Goal: Task Accomplishment & Management: Use online tool/utility

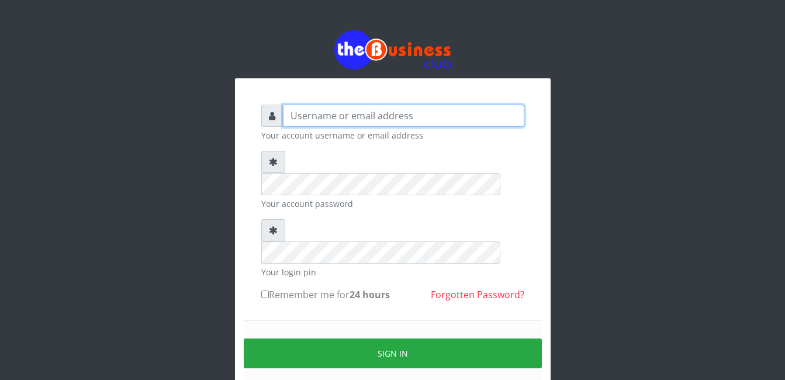
type input "Mlanga"
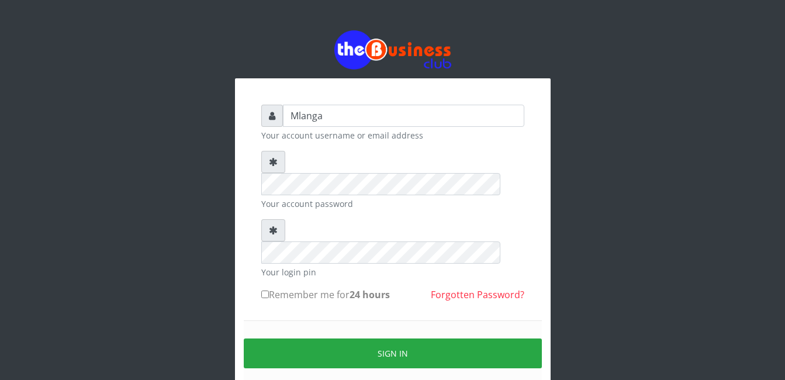
click at [123, 227] on div "Mlanga Your account username or email address Your account password Your login …" at bounding box center [393, 233] width 667 height 466
click at [198, 289] on div "Mlanga Your account username or email address Your account password Your login …" at bounding box center [393, 233] width 667 height 466
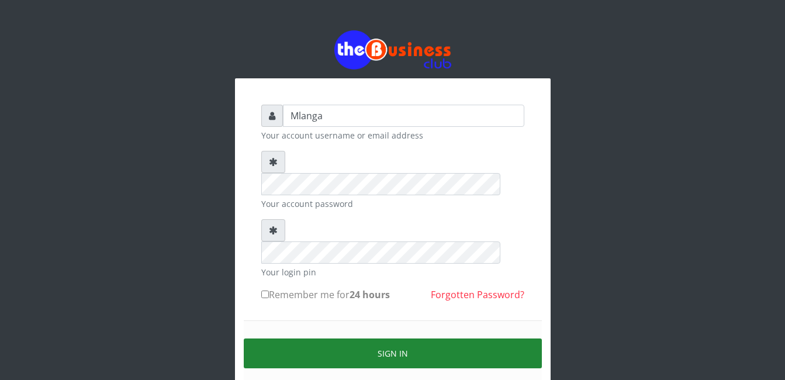
click at [380, 339] on button "Sign in" at bounding box center [393, 354] width 298 height 30
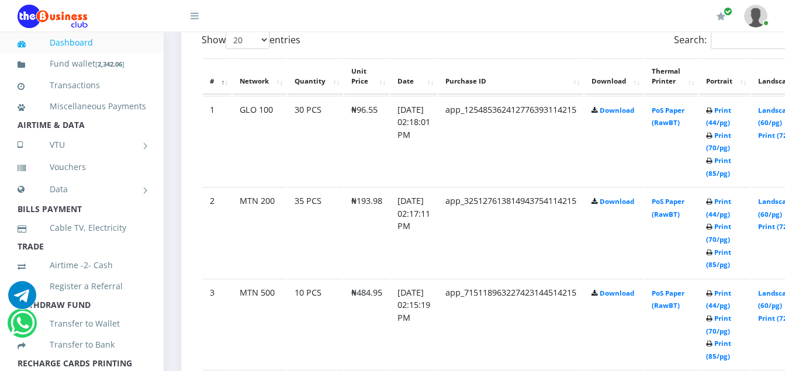
scroll to position [655, 0]
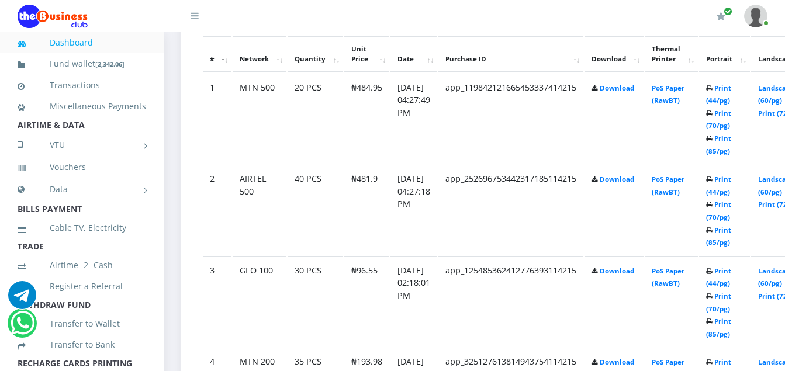
scroll to position [655, 0]
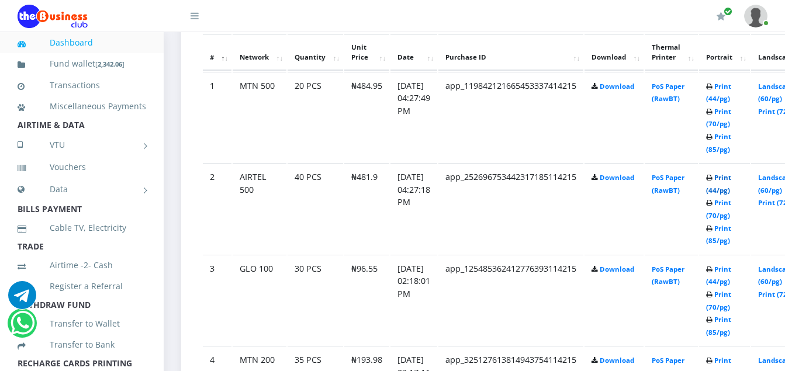
click at [732, 179] on link "Print (44/pg)" at bounding box center [718, 184] width 25 height 22
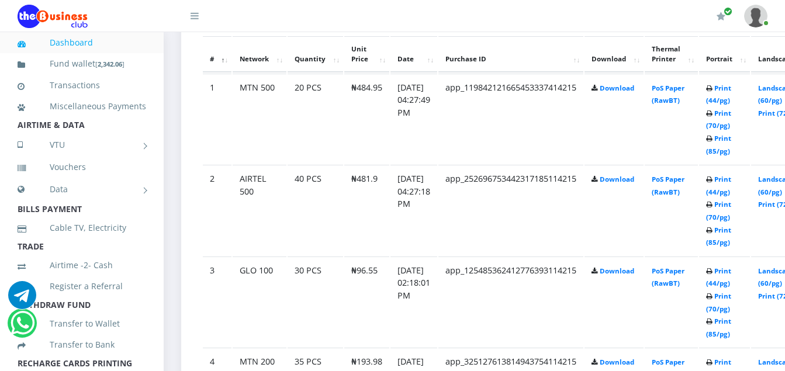
scroll to position [655, 0]
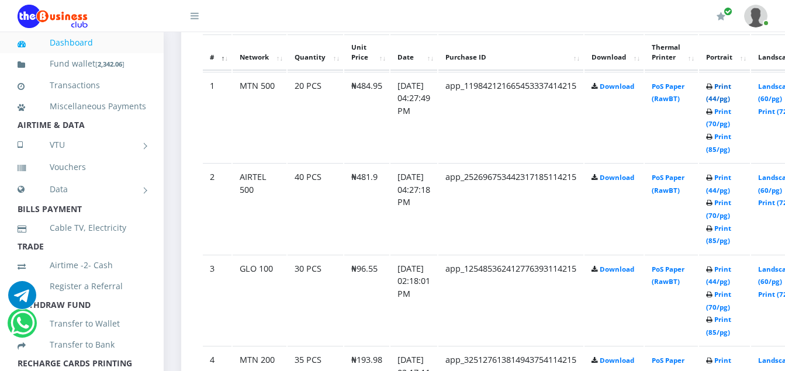
click at [732, 91] on link "Print (44/pg)" at bounding box center [718, 93] width 25 height 22
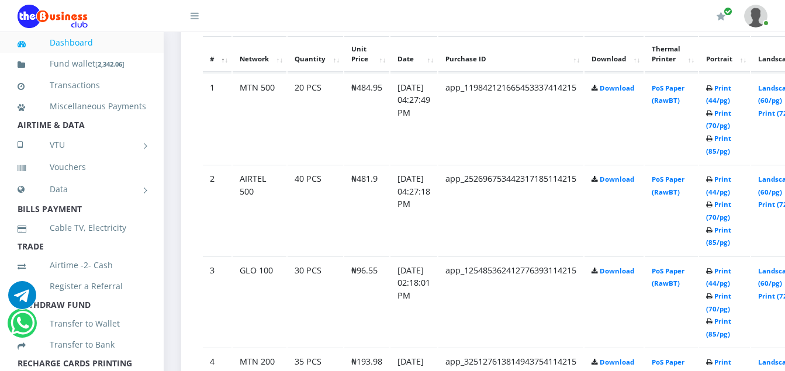
scroll to position [655, 0]
